Goal: Navigation & Orientation: Find specific page/section

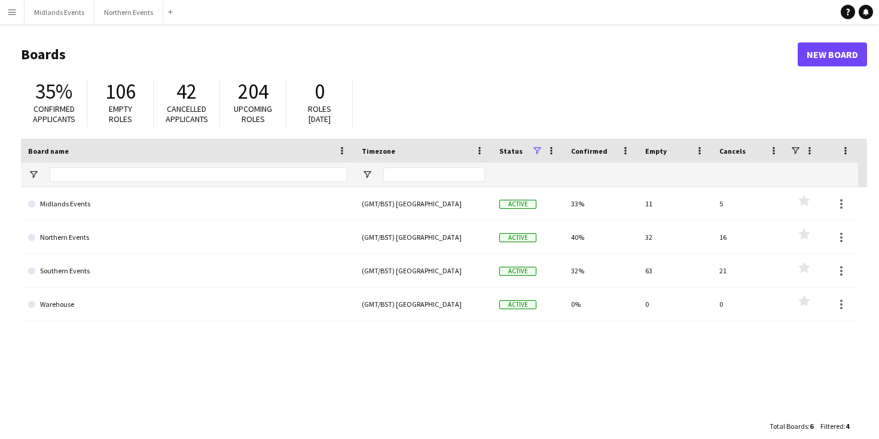
click at [14, 13] on app-icon "Menu" at bounding box center [12, 12] width 10 height 10
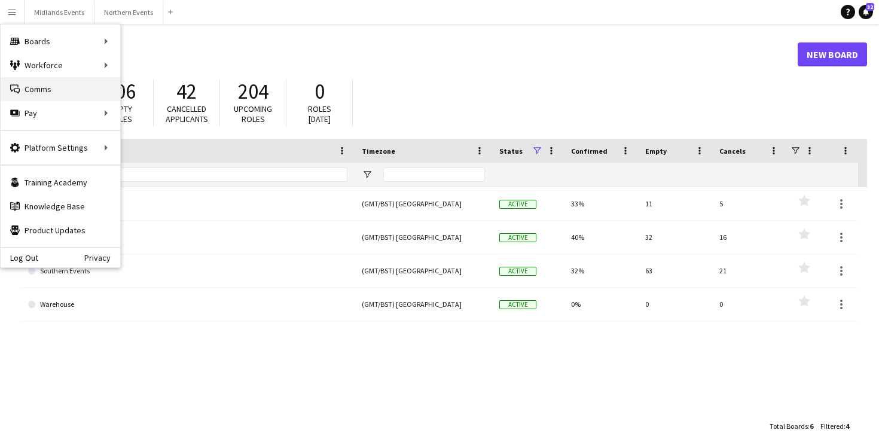
click at [84, 87] on link "Comms Comms" at bounding box center [61, 89] width 120 height 24
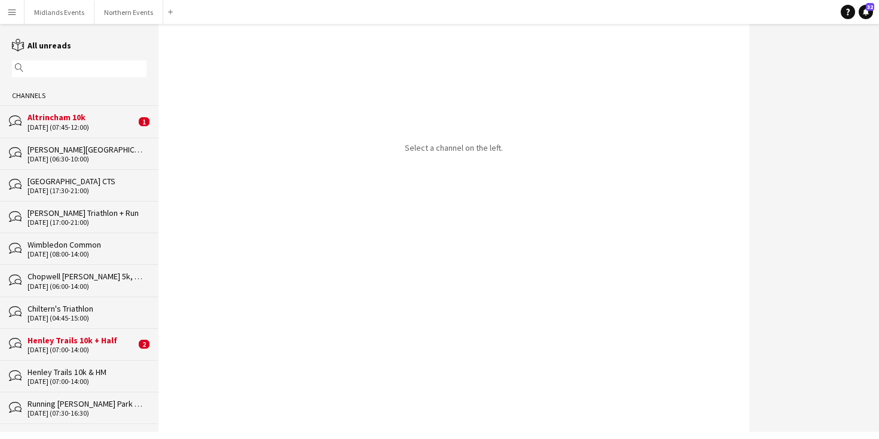
click at [83, 121] on div "Altrincham 10k" at bounding box center [82, 117] width 108 height 11
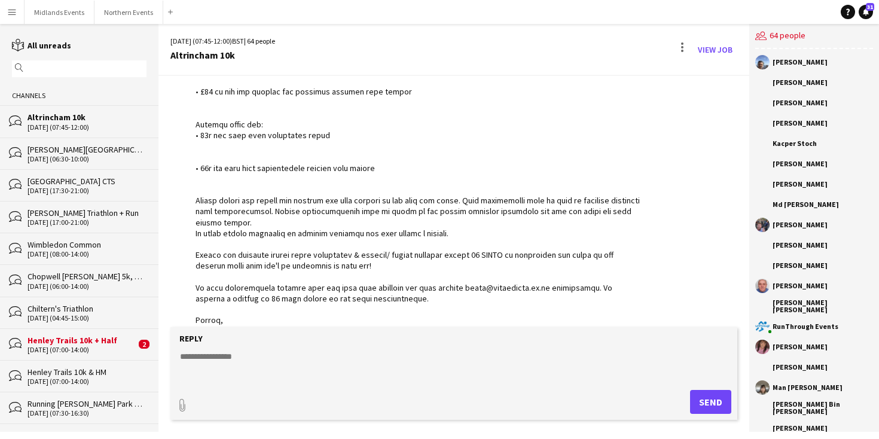
scroll to position [847, 0]
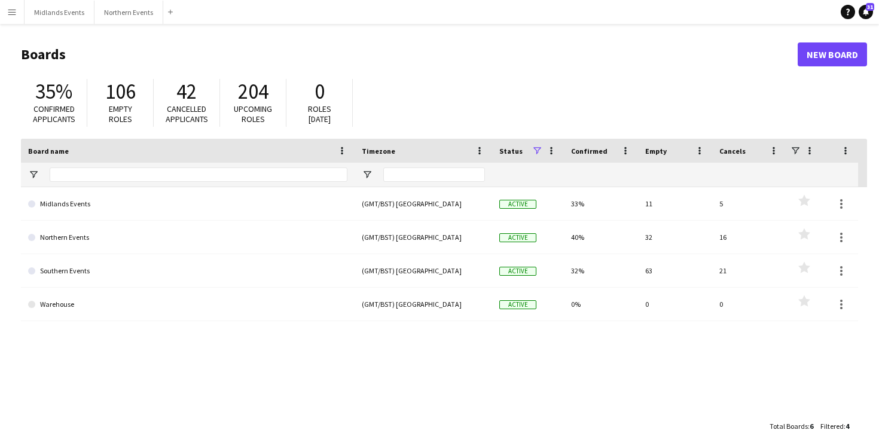
click at [16, 14] on app-icon "Menu" at bounding box center [12, 12] width 10 height 10
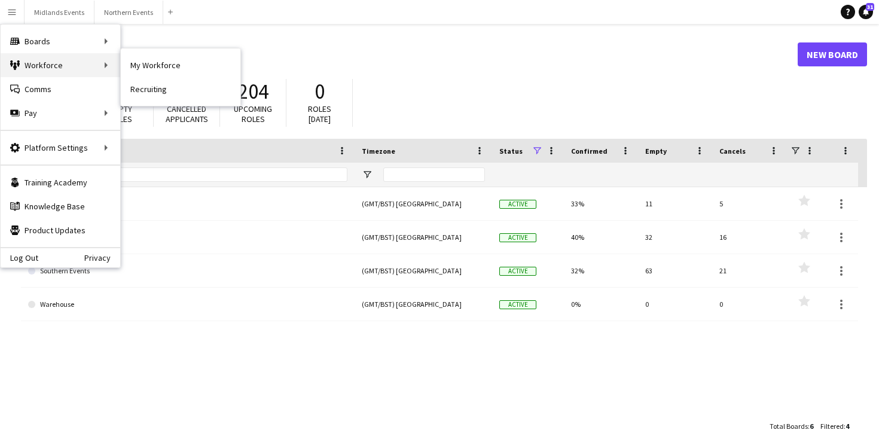
click at [51, 72] on div "Workforce Workforce" at bounding box center [61, 65] width 120 height 24
click at [93, 65] on div "Workforce Workforce" at bounding box center [61, 65] width 120 height 24
click at [135, 63] on link "My Workforce" at bounding box center [181, 65] width 120 height 24
